Goal: Information Seeking & Learning: Find specific fact

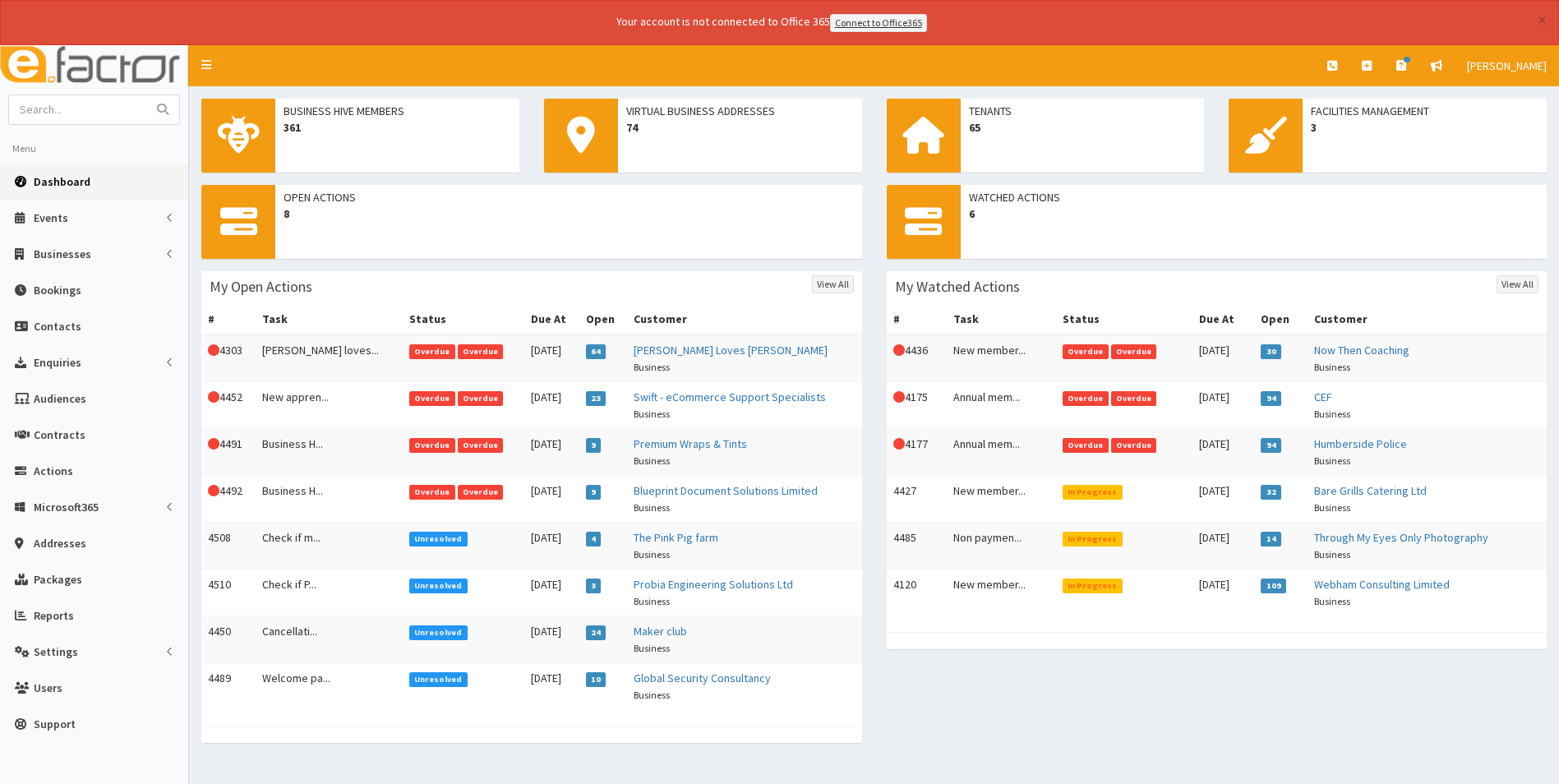
scroll to position [29, 0]
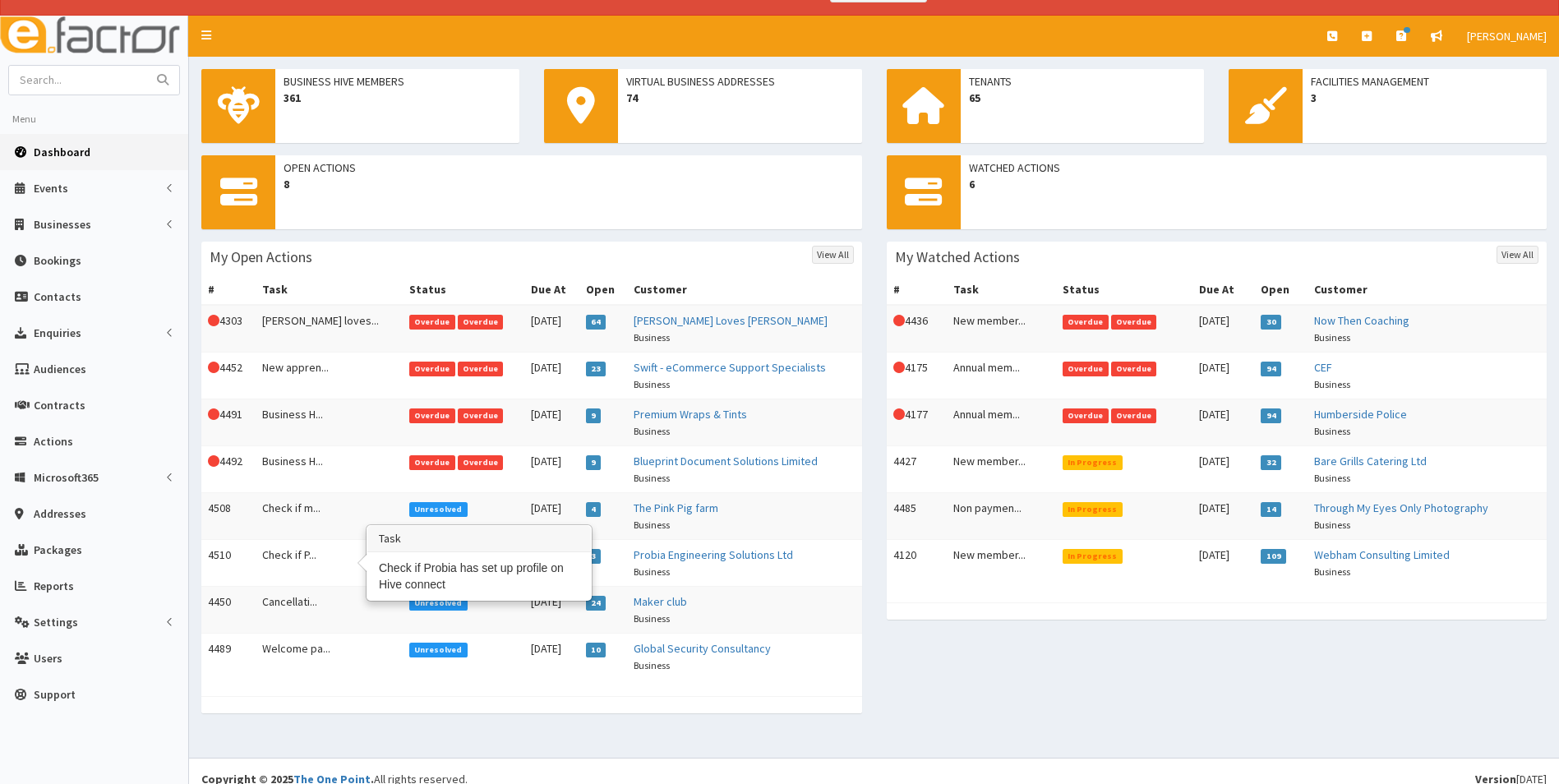
click at [287, 546] on td "Check if P..." at bounding box center [329, 562] width 147 height 47
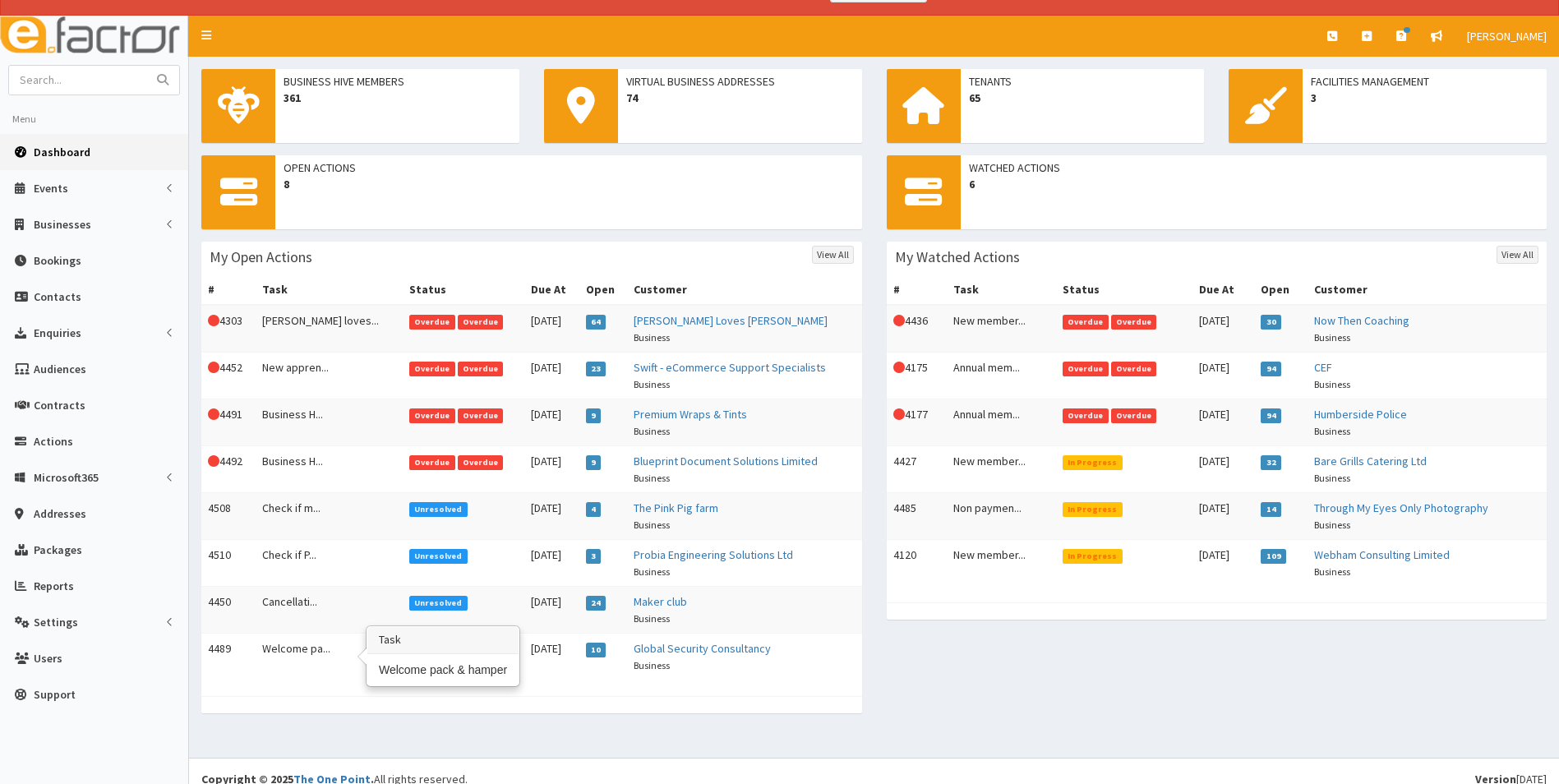
click at [308, 650] on td "Welcome pa..." at bounding box center [329, 656] width 147 height 47
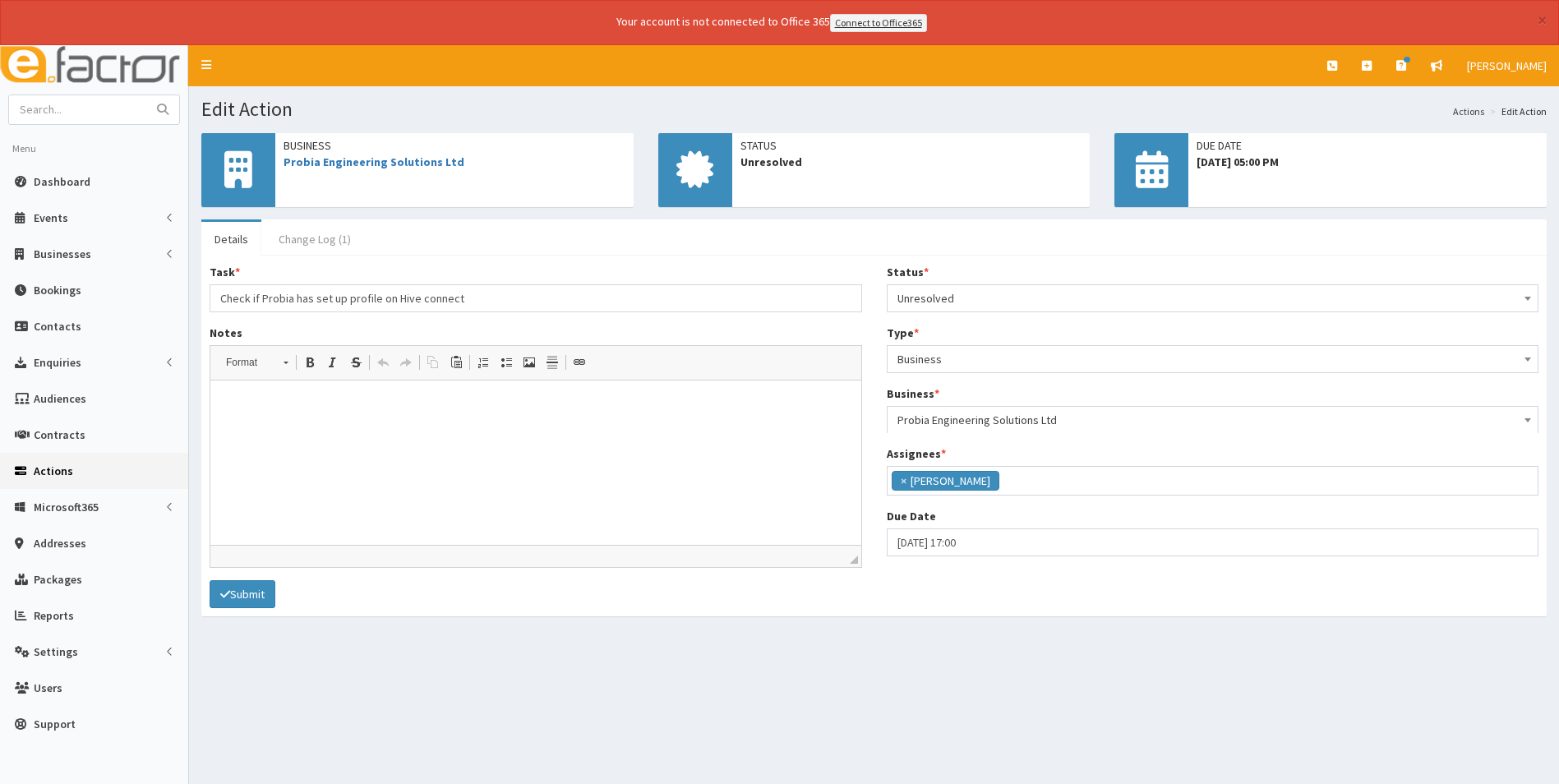
scroll to position [120, 0]
click at [306, 237] on link "Change Log (1)" at bounding box center [315, 239] width 99 height 34
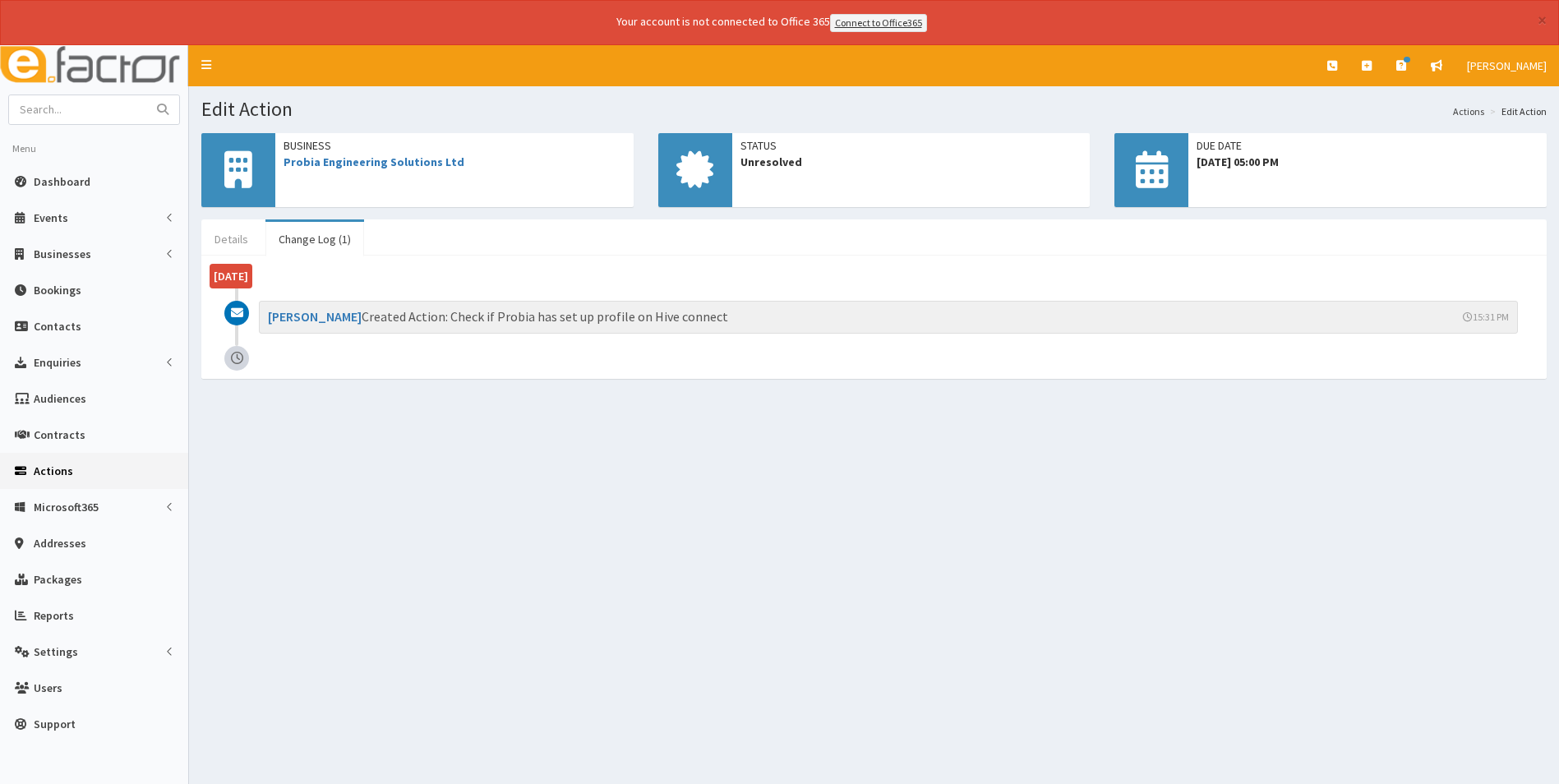
drag, startPoint x: 243, startPoint y: 238, endPoint x: 211, endPoint y: 223, distance: 35.3
click at [242, 238] on link "Details" at bounding box center [232, 239] width 60 height 34
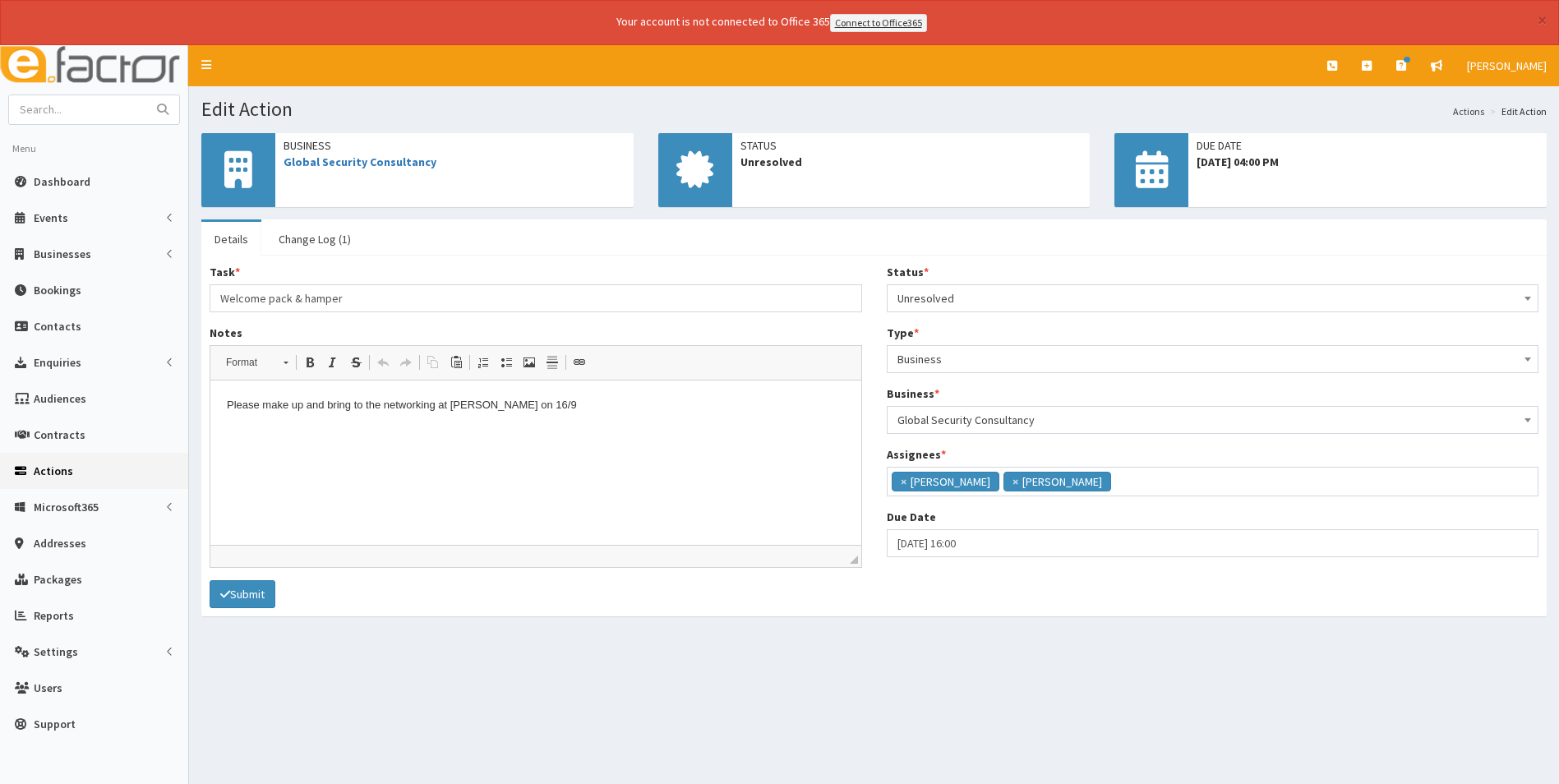
scroll to position [120, 0]
click at [48, 180] on span "Dashboard" at bounding box center [62, 181] width 57 height 15
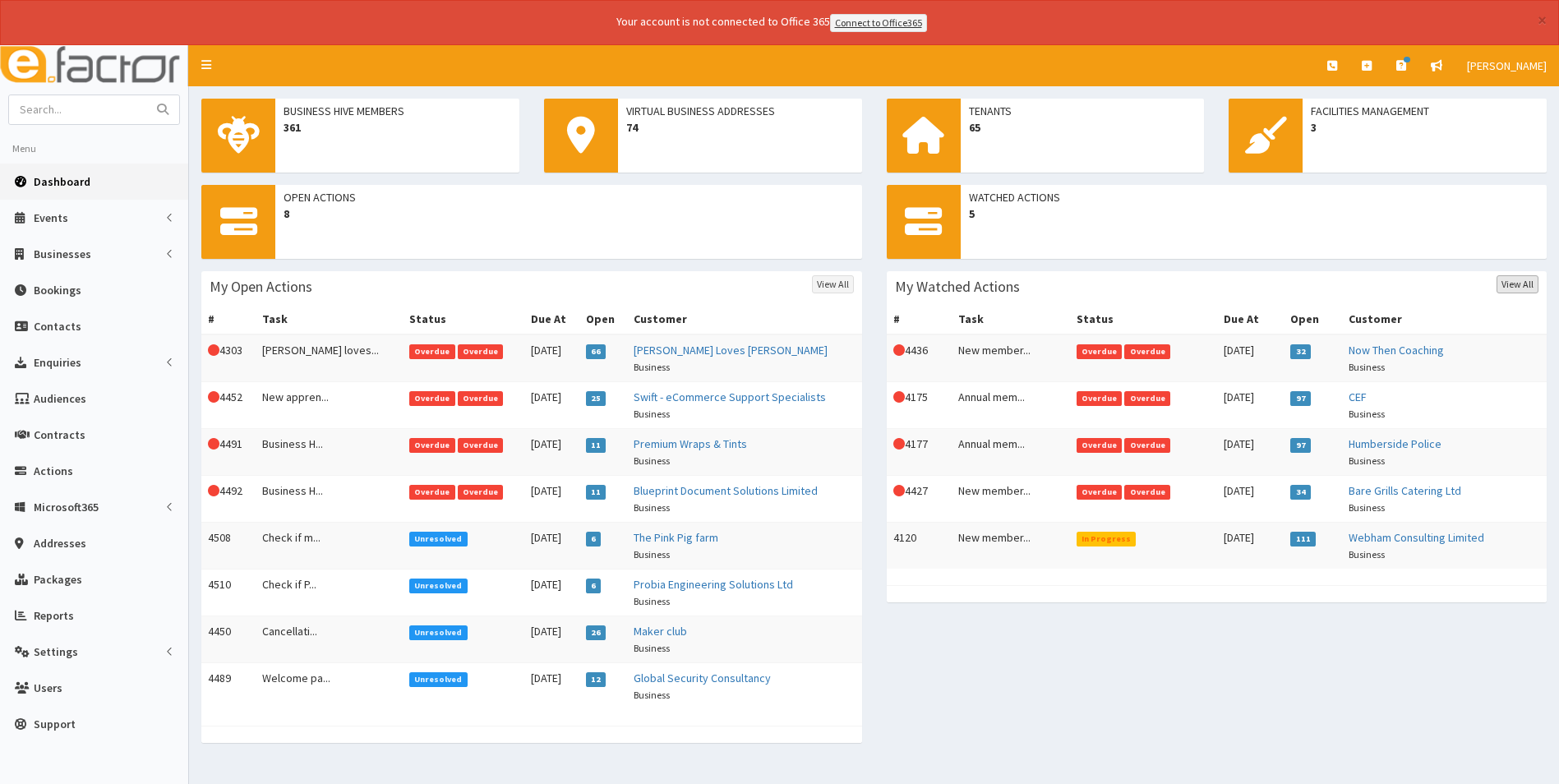
click at [1508, 283] on link "View All" at bounding box center [1517, 284] width 42 height 18
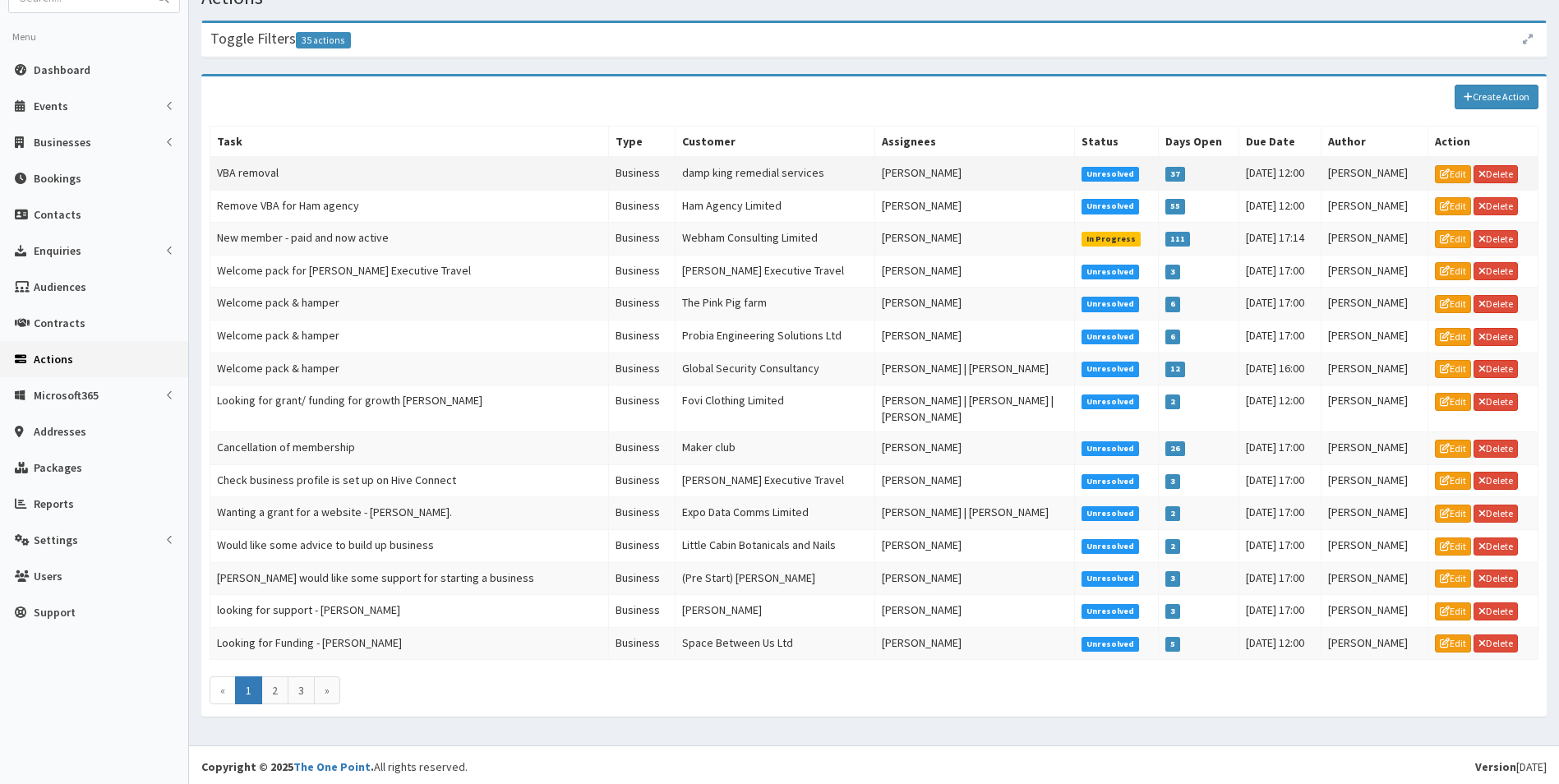
scroll to position [115, 0]
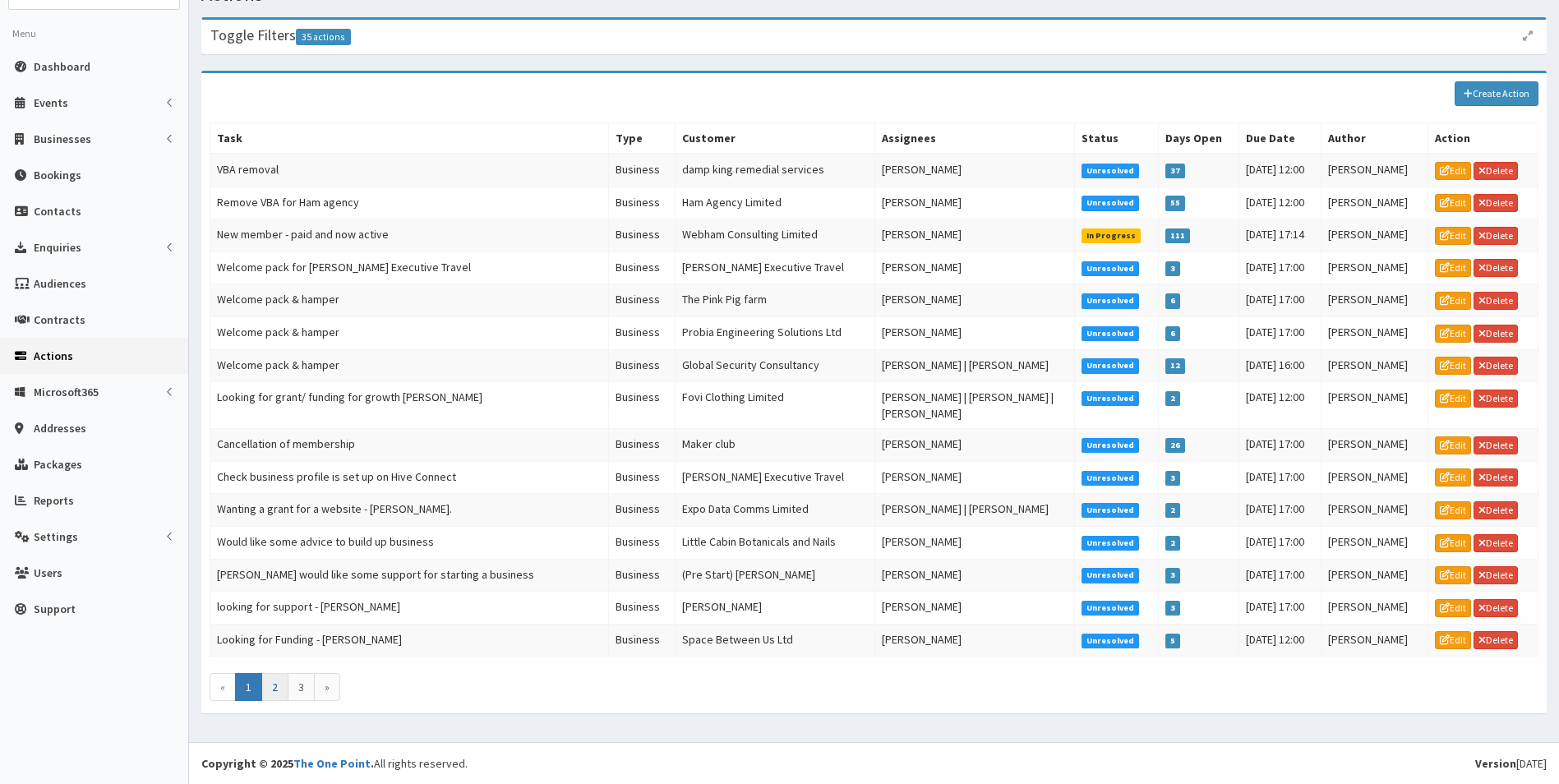
click at [274, 690] on link "2" at bounding box center [275, 687] width 27 height 28
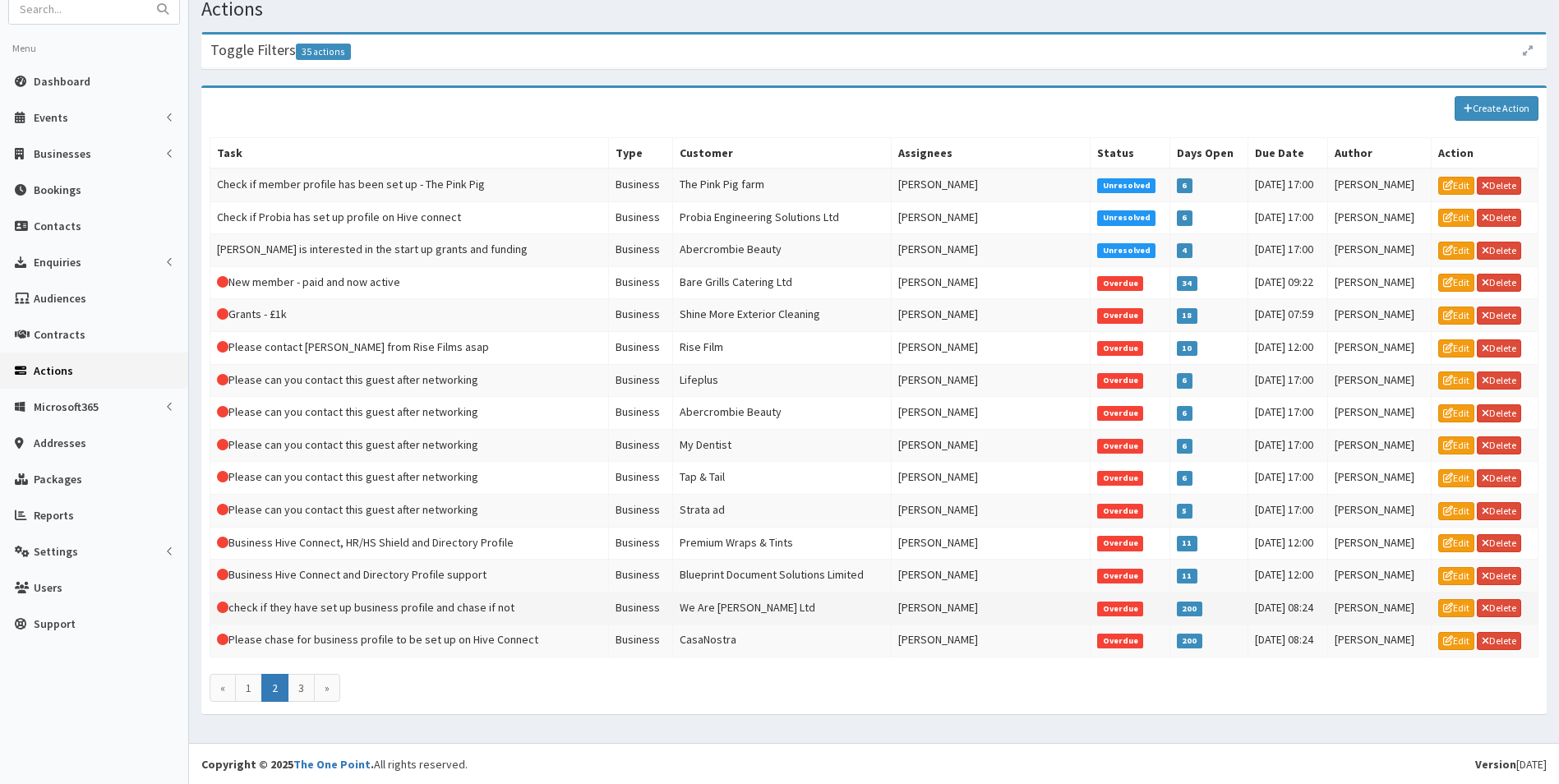
scroll to position [101, 0]
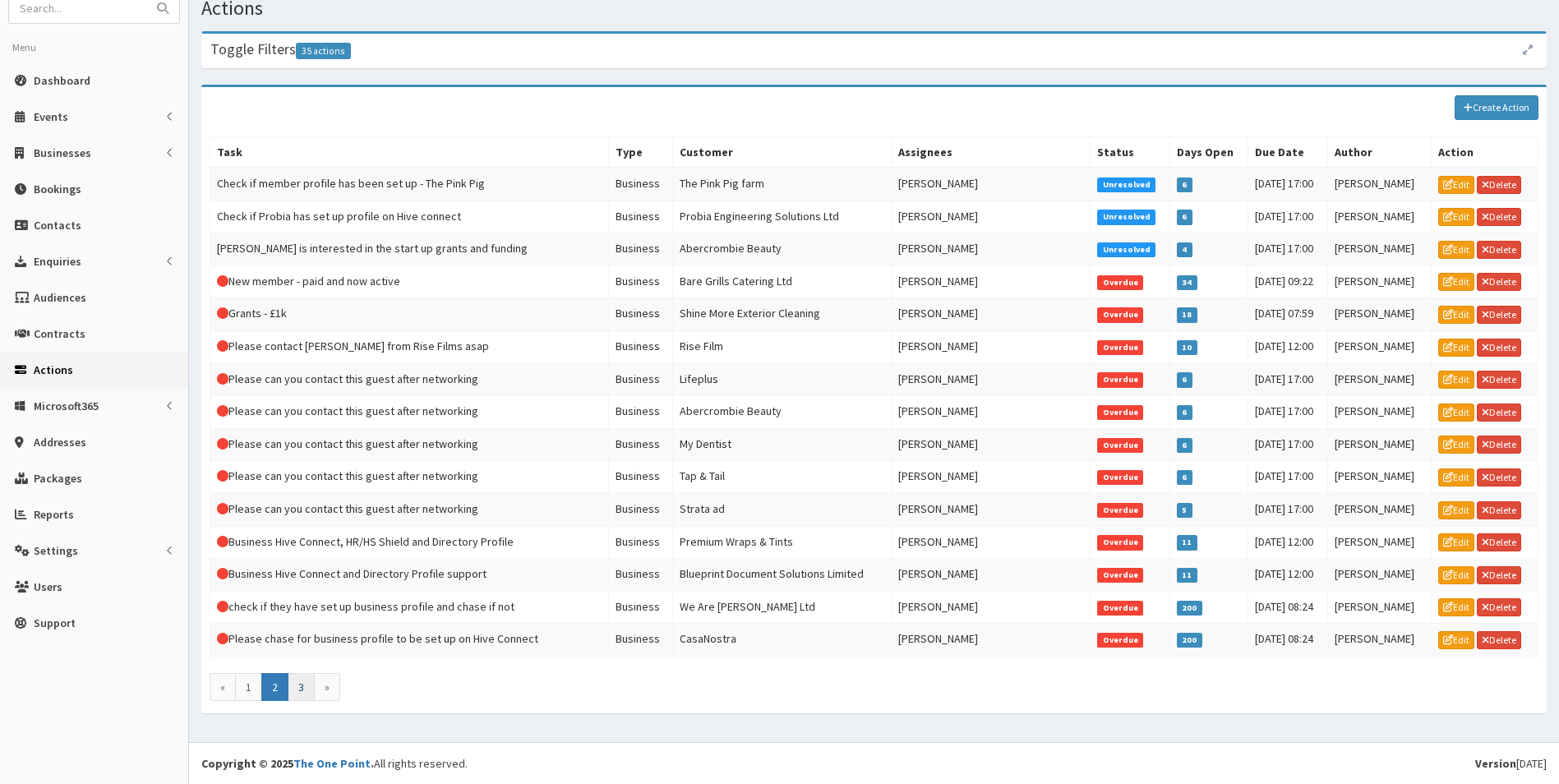
click at [302, 681] on link "3" at bounding box center [301, 687] width 27 height 28
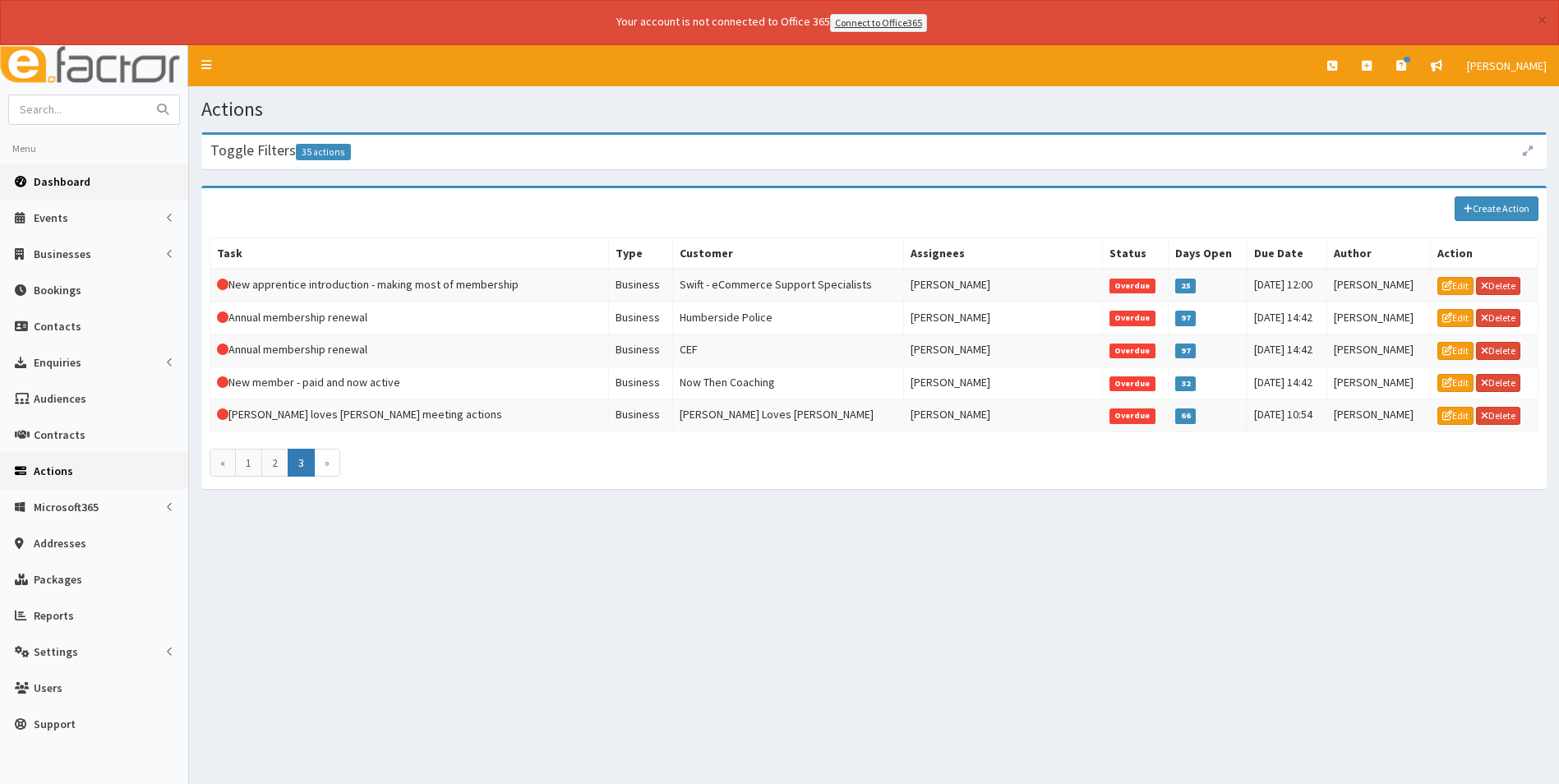
click at [53, 174] on span "Dashboard" at bounding box center [62, 181] width 57 height 15
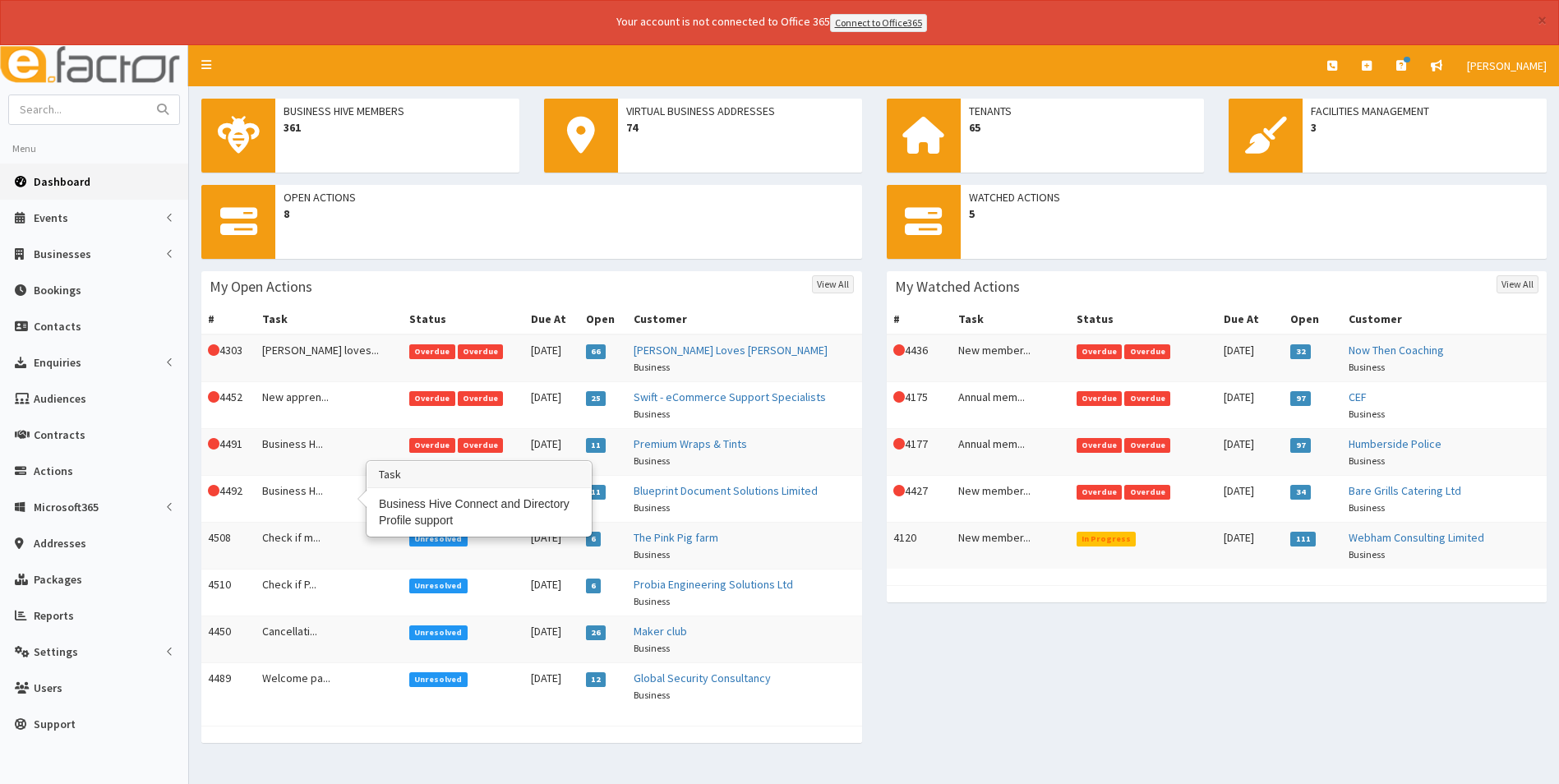
click at [306, 491] on td "Business H..." at bounding box center [329, 498] width 147 height 47
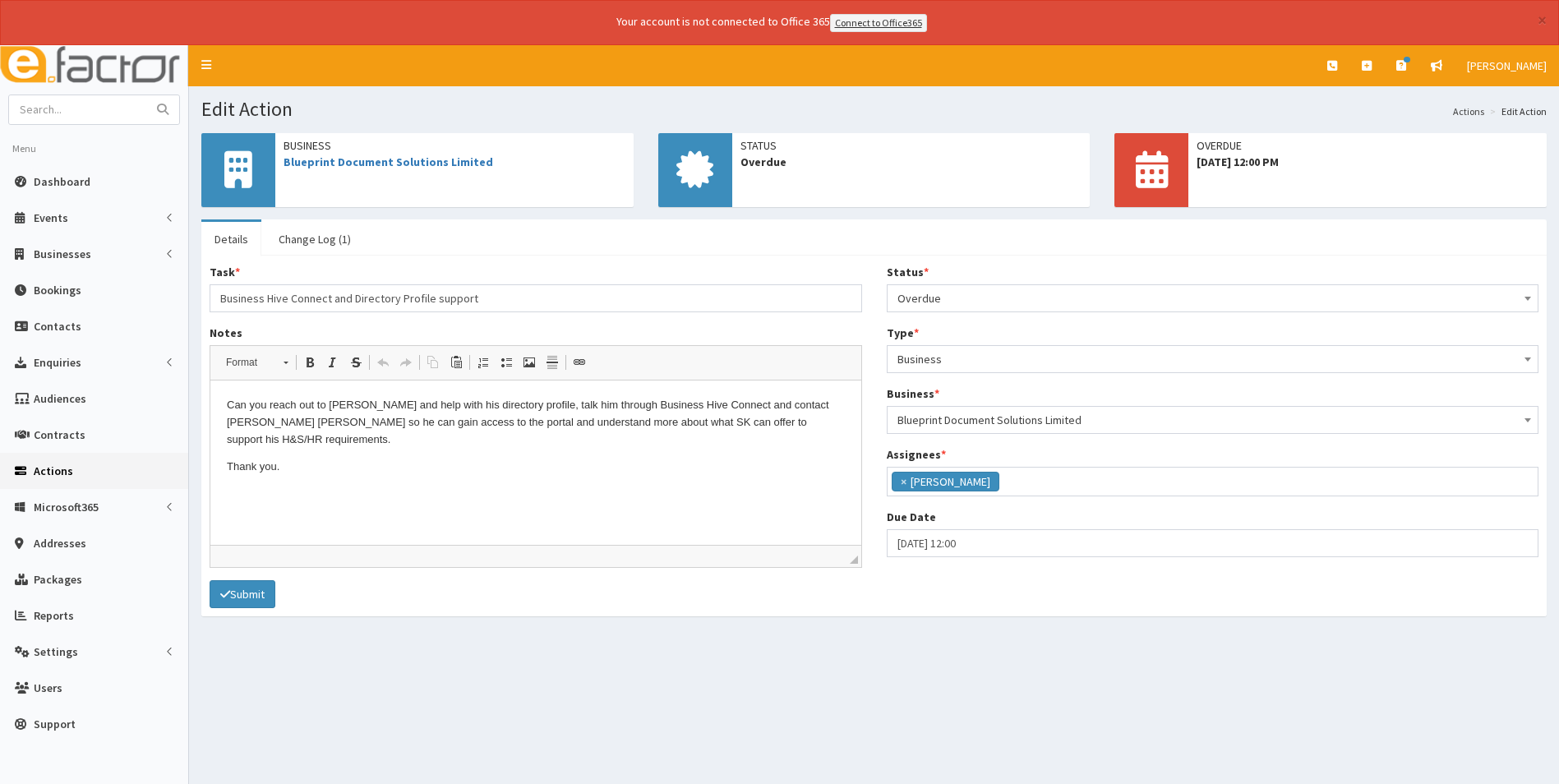
scroll to position [120, 0]
click at [339, 240] on link "Change Log (1)" at bounding box center [315, 239] width 99 height 34
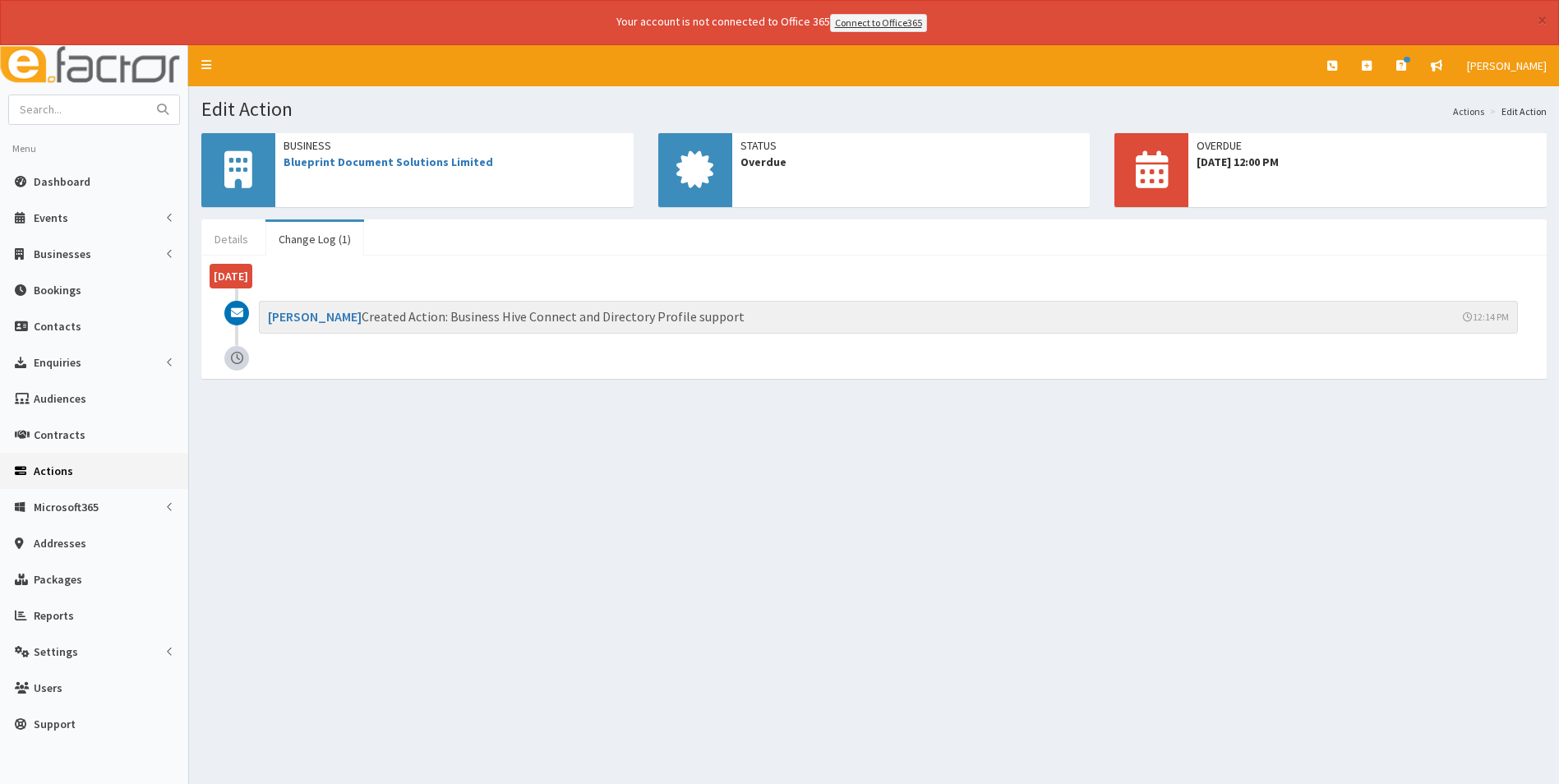
click at [225, 233] on link "Details" at bounding box center [232, 239] width 60 height 34
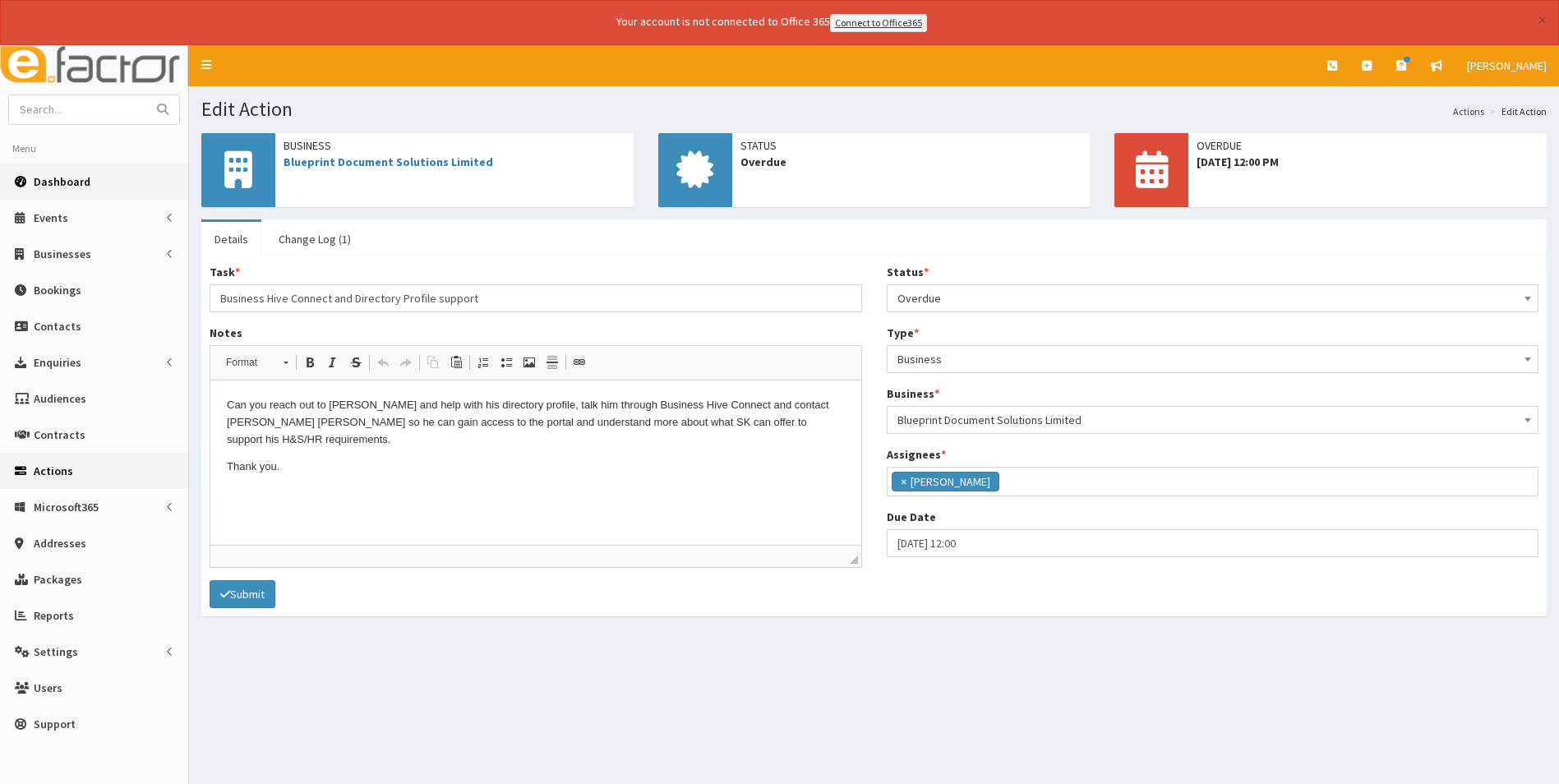
click at [80, 189] on link "Dashboard" at bounding box center [94, 181] width 188 height 36
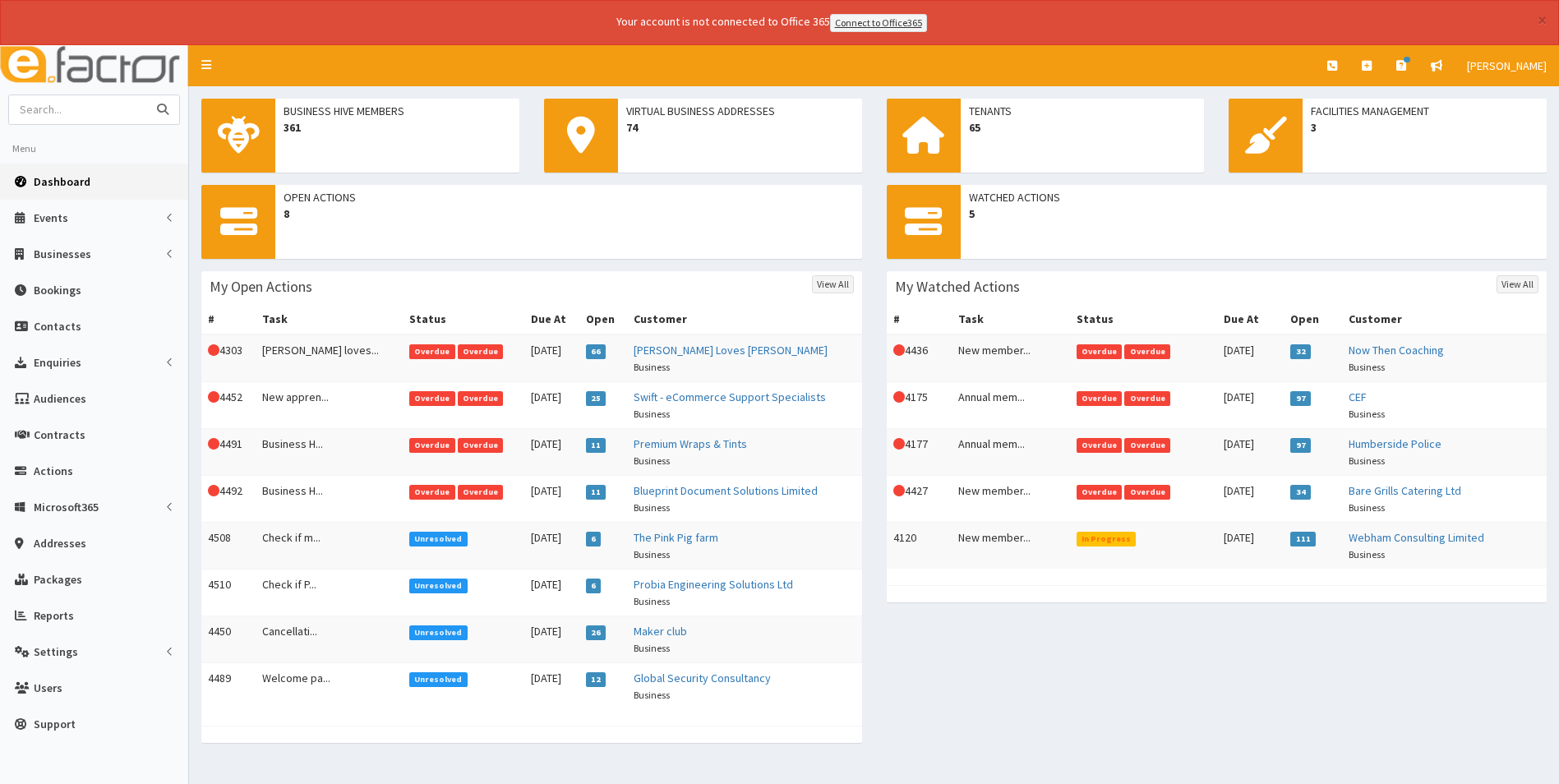
click at [73, 107] on input "text" at bounding box center [78, 110] width 138 height 29
type input "lifeplus"
click at [146, 95] on button "submit" at bounding box center [162, 110] width 33 height 29
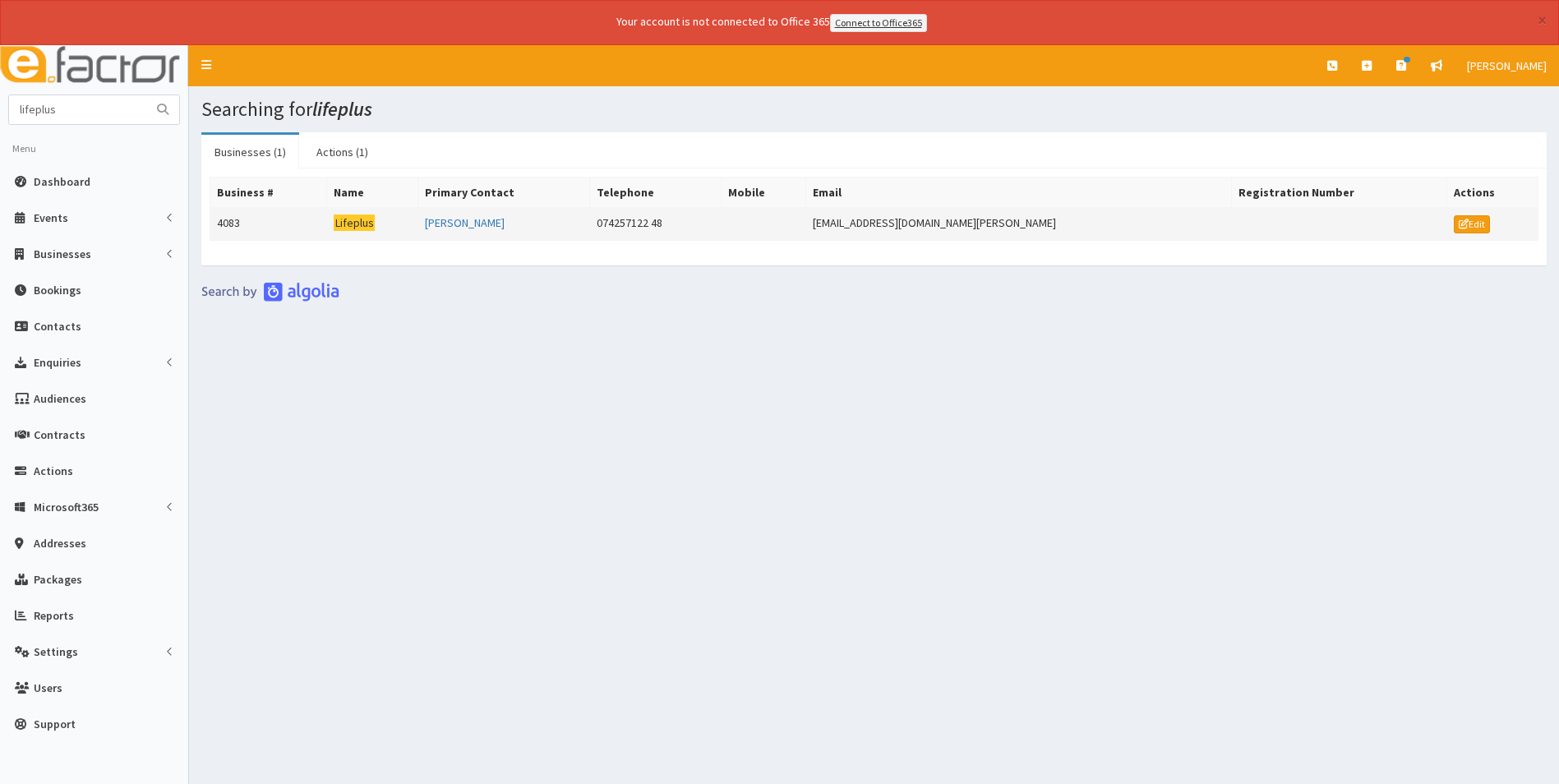
click at [353, 220] on mark "Lifeplus" at bounding box center [354, 224] width 41 height 18
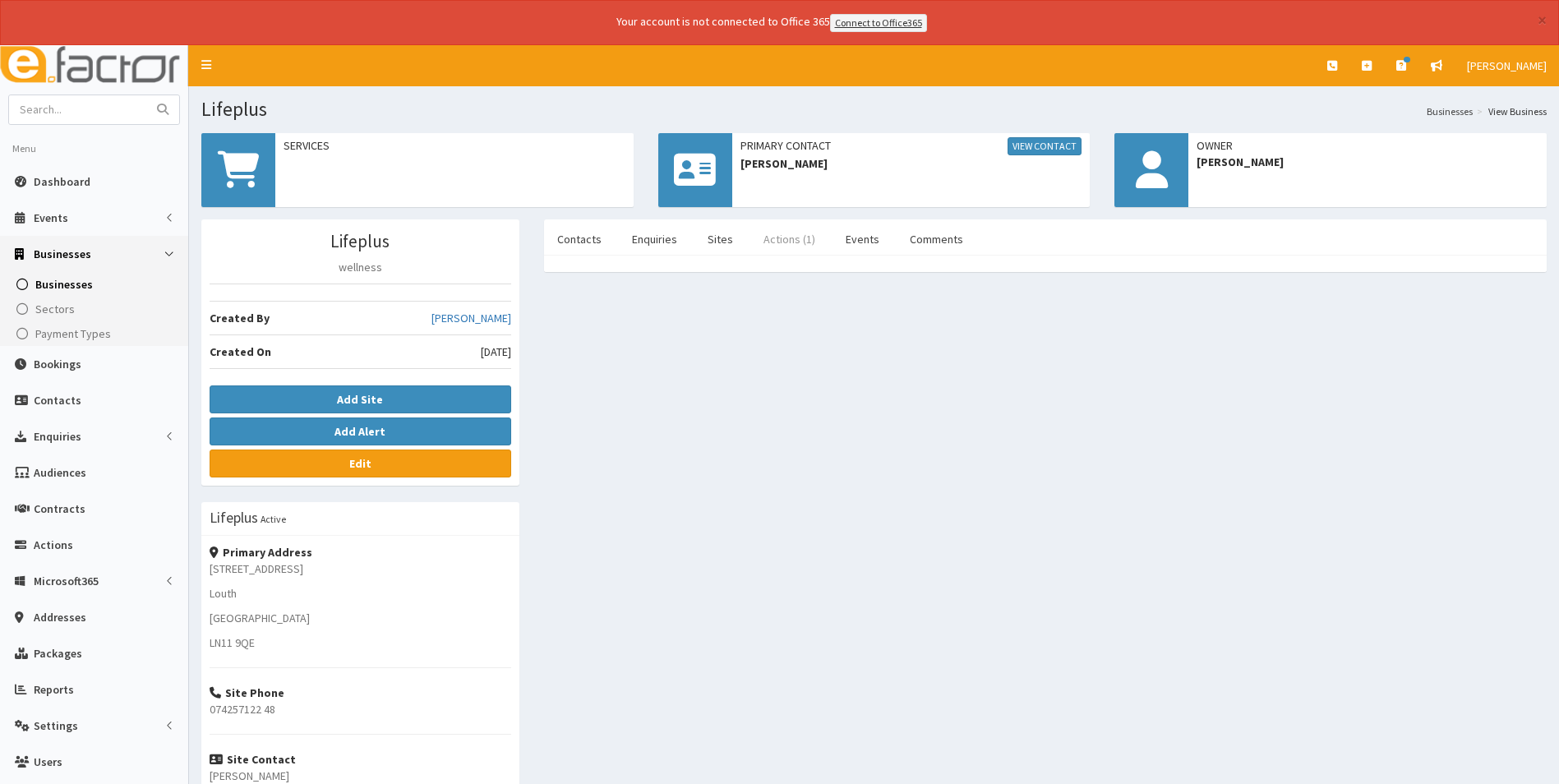
click at [790, 237] on link "Actions (1)" at bounding box center [790, 239] width 78 height 34
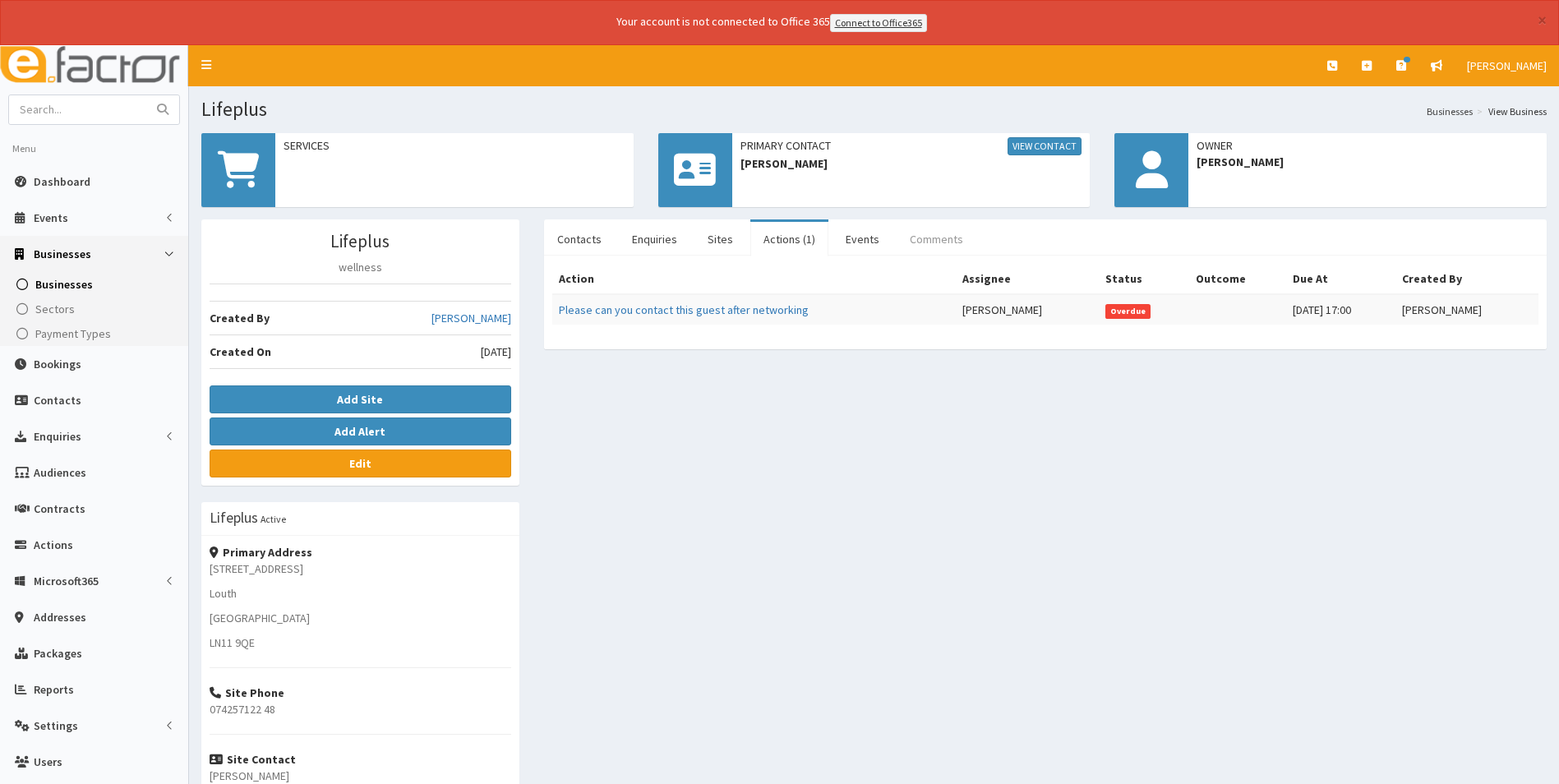
click at [936, 240] on link "Comments" at bounding box center [936, 239] width 80 height 34
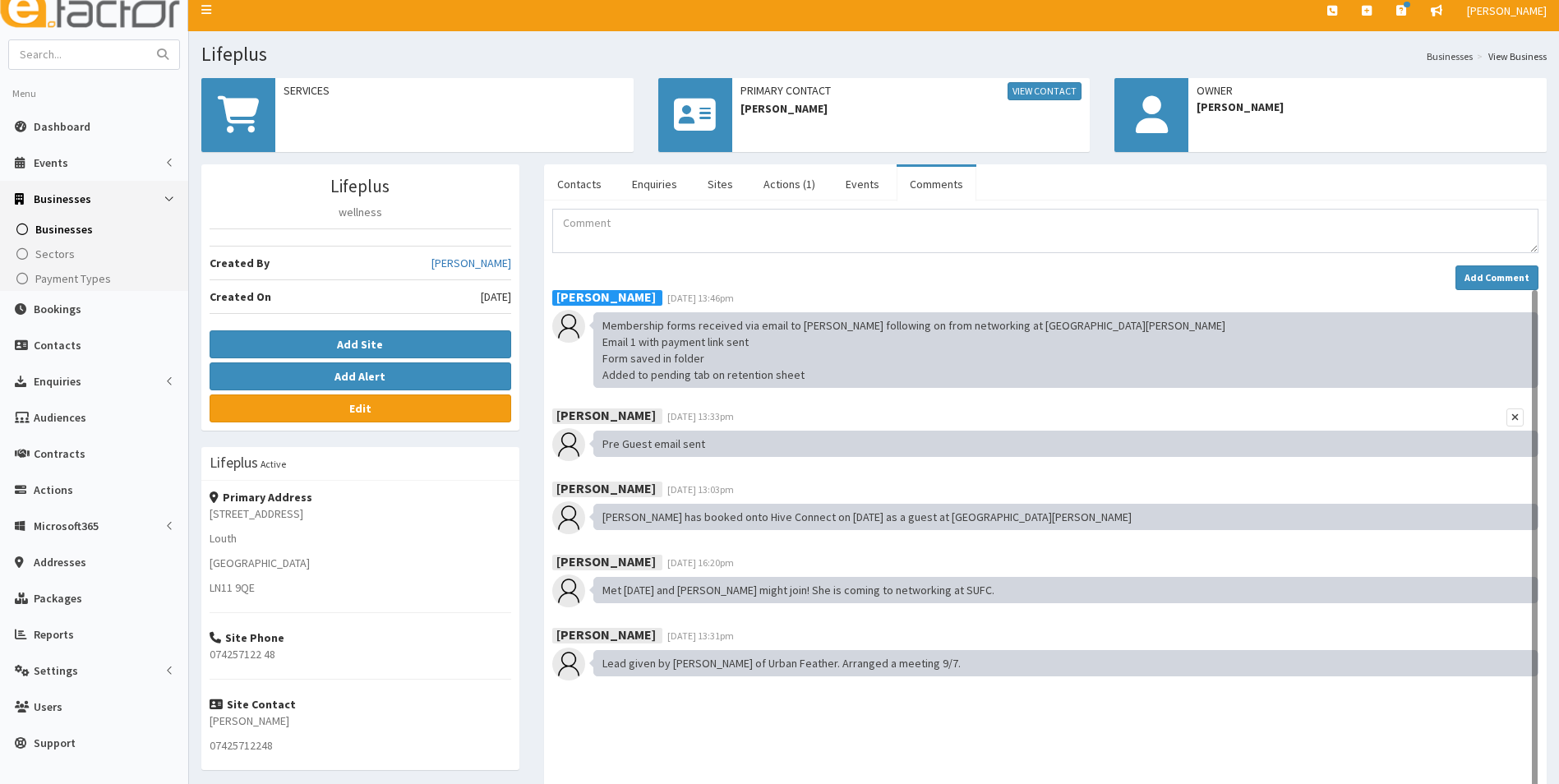
scroll to position [82, 0]
